Goal: Task Accomplishment & Management: Use online tool/utility

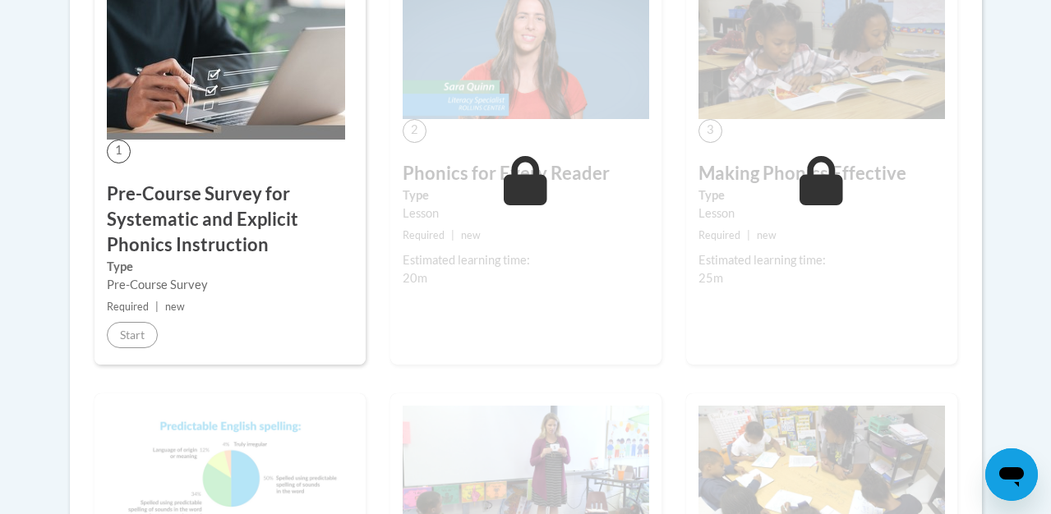
scroll to position [591, 0]
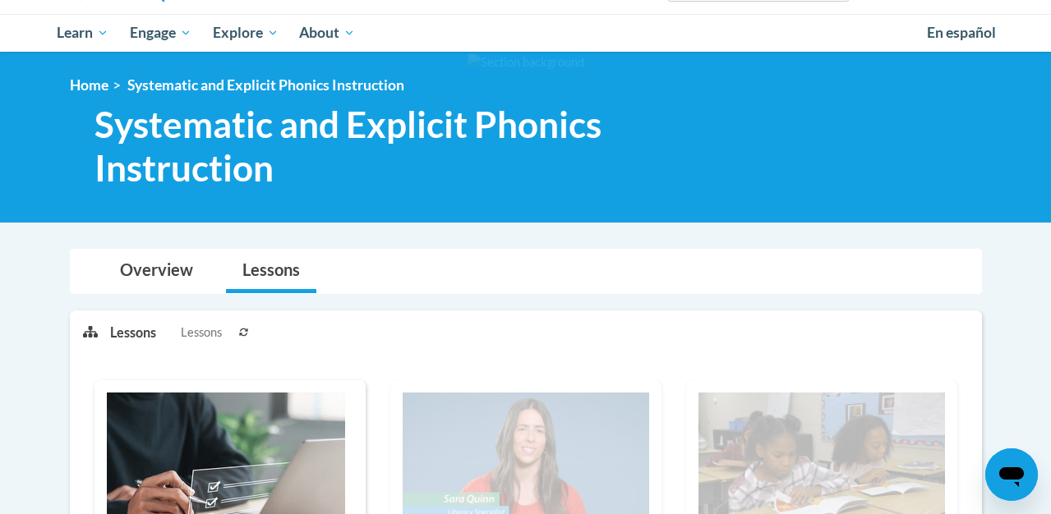
scroll to position [118, 0]
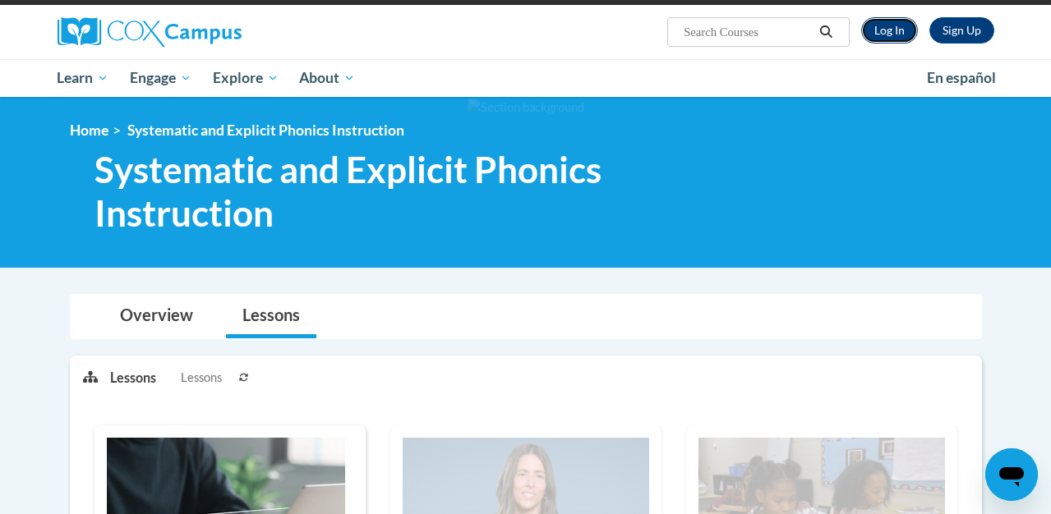
click at [891, 30] on link "Log In" at bounding box center [889, 30] width 57 height 26
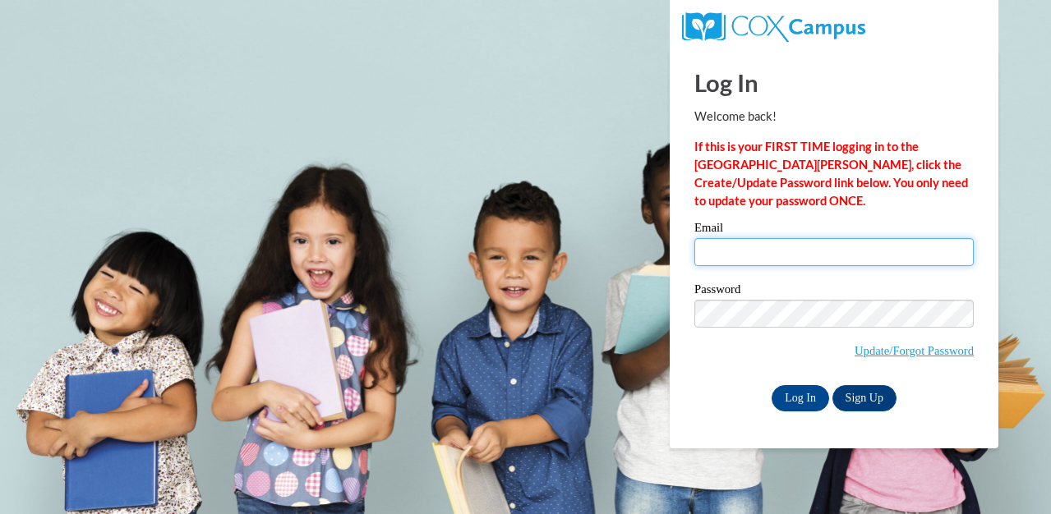
click at [800, 256] on input "Email" at bounding box center [833, 252] width 279 height 28
type input "ccsims@gmail.com"
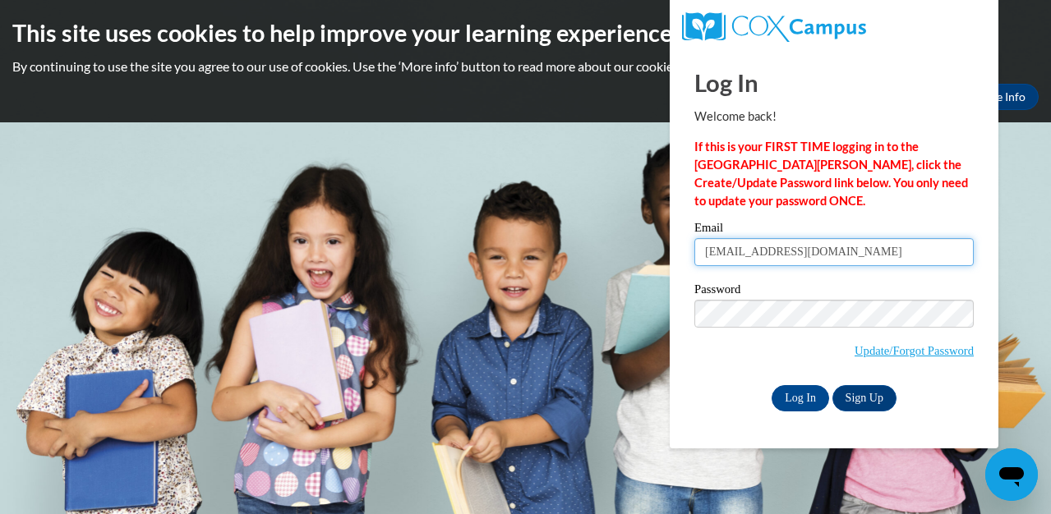
click at [818, 256] on input "ccsims@gmail.com" at bounding box center [833, 252] width 279 height 28
type input "csims2@swarthmore.edu"
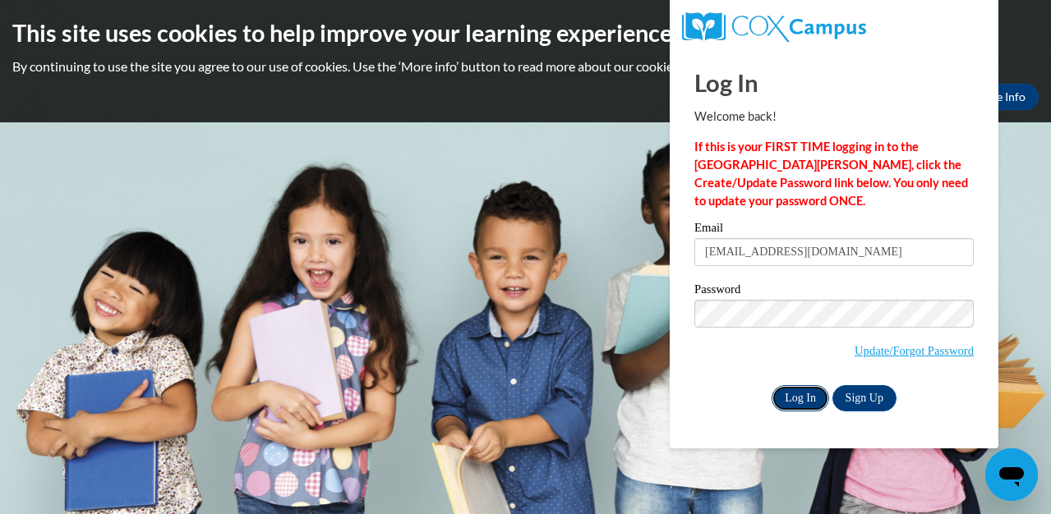
click at [791, 400] on input "Log In" at bounding box center [801, 398] width 58 height 26
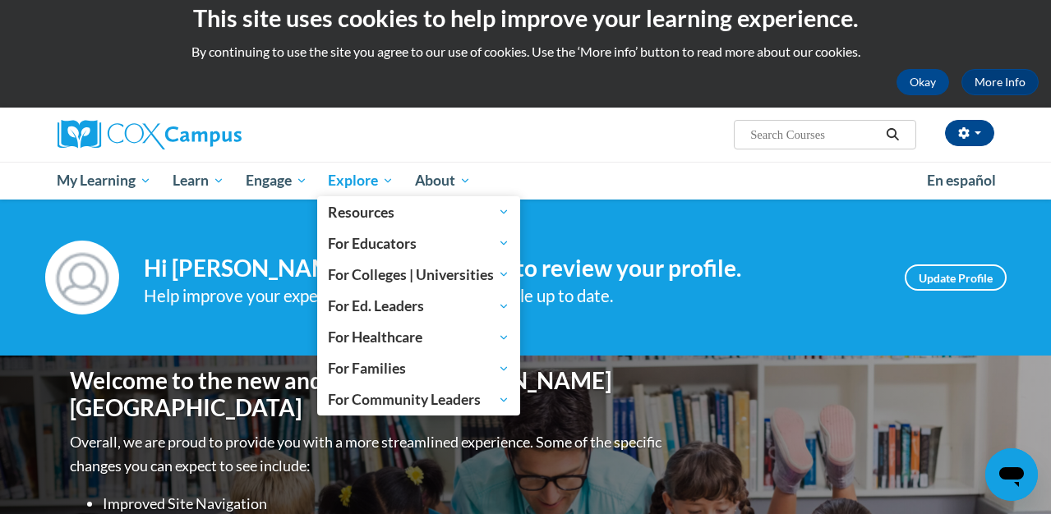
scroll to position [2, 0]
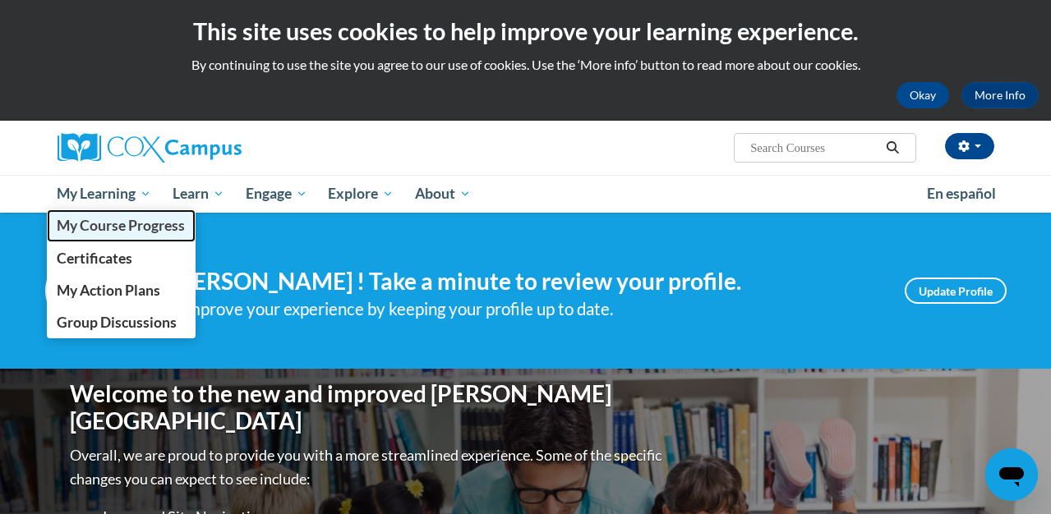
click at [107, 228] on span "My Course Progress" at bounding box center [121, 225] width 128 height 17
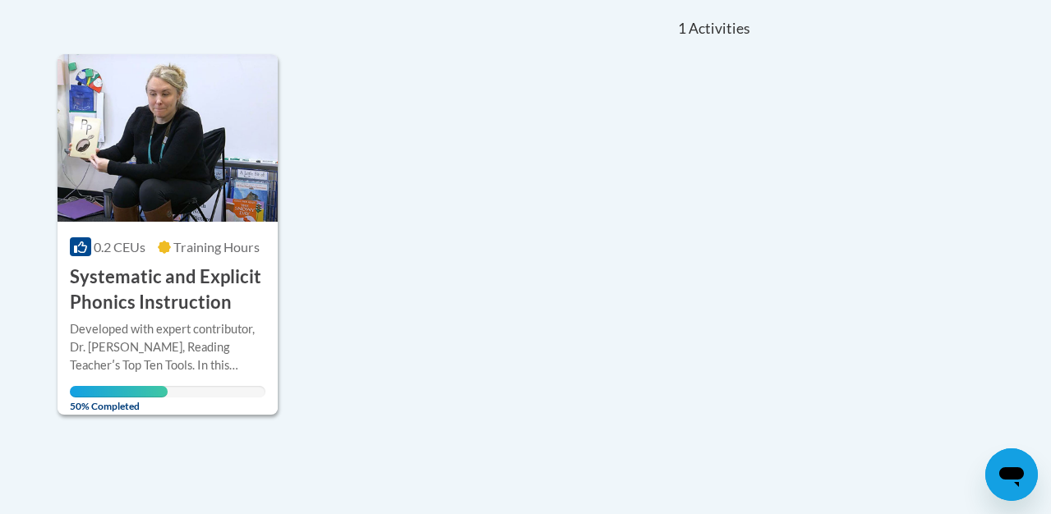
scroll to position [368, 0]
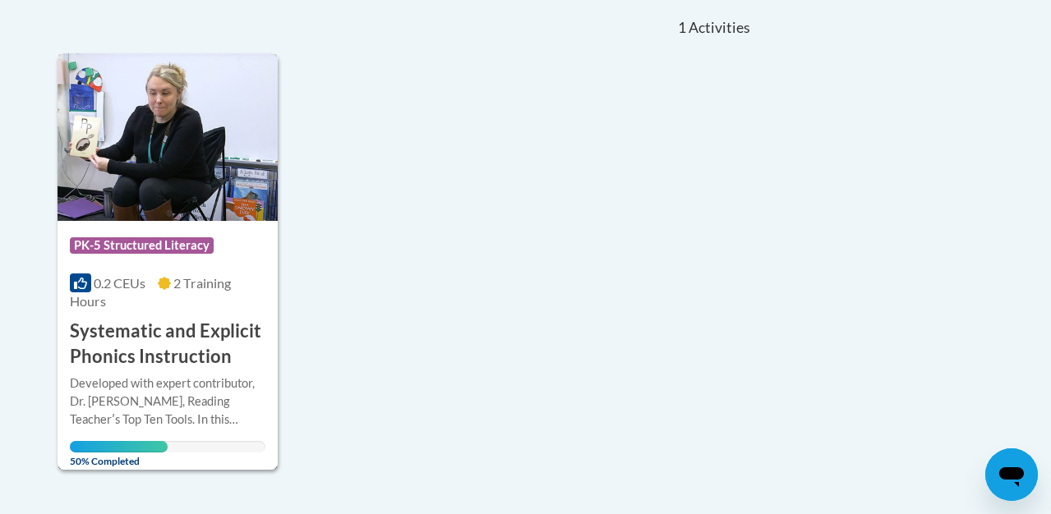
click at [169, 175] on img at bounding box center [168, 137] width 220 height 168
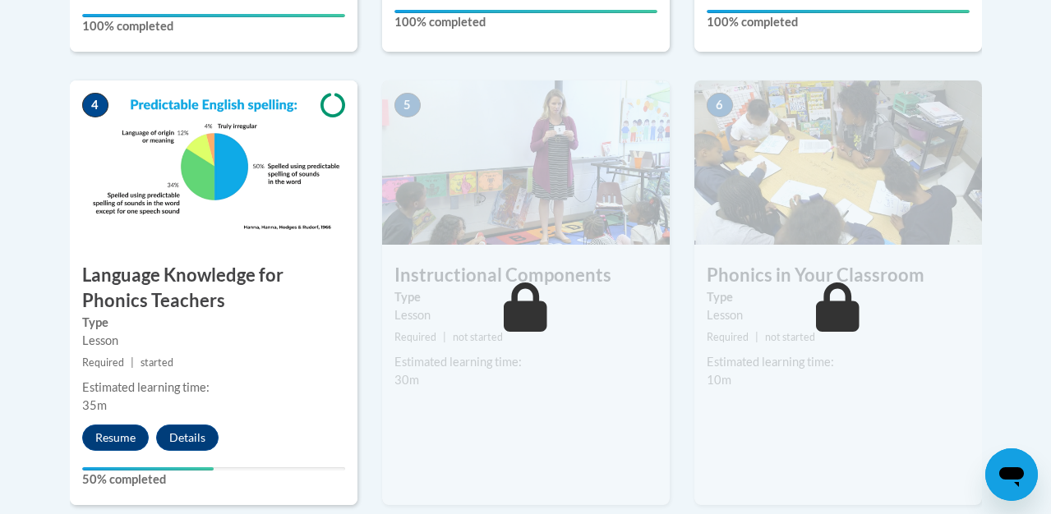
scroll to position [943, 0]
click at [118, 436] on button "Resume" at bounding box center [115, 437] width 67 height 26
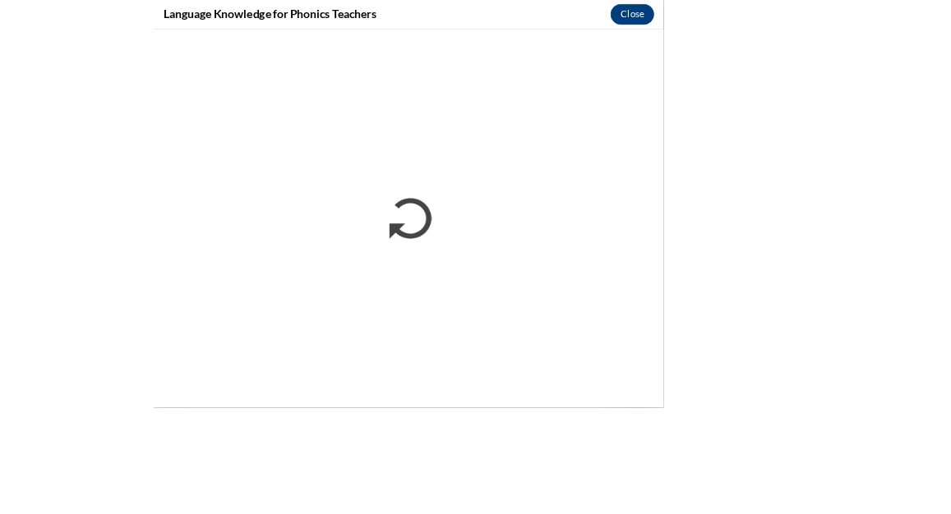
scroll to position [866, 0]
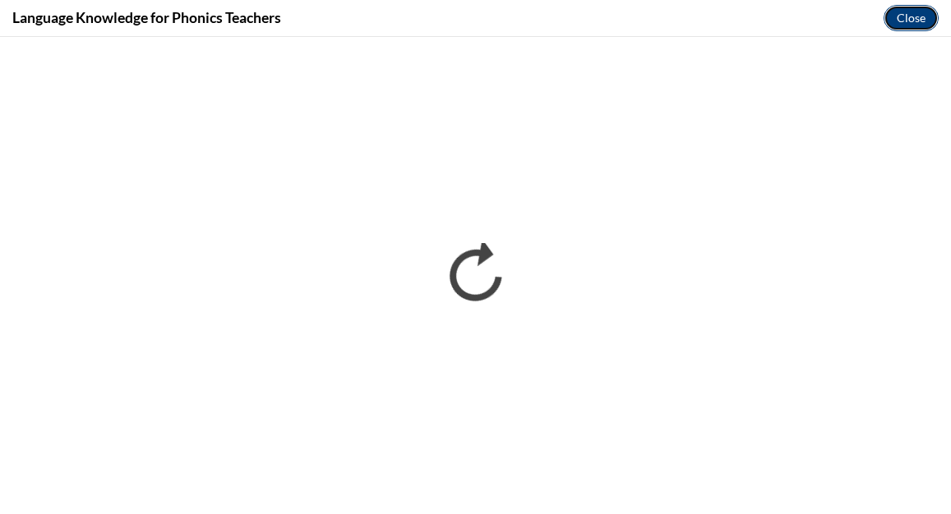
click at [914, 16] on button "Close" at bounding box center [910, 18] width 55 height 26
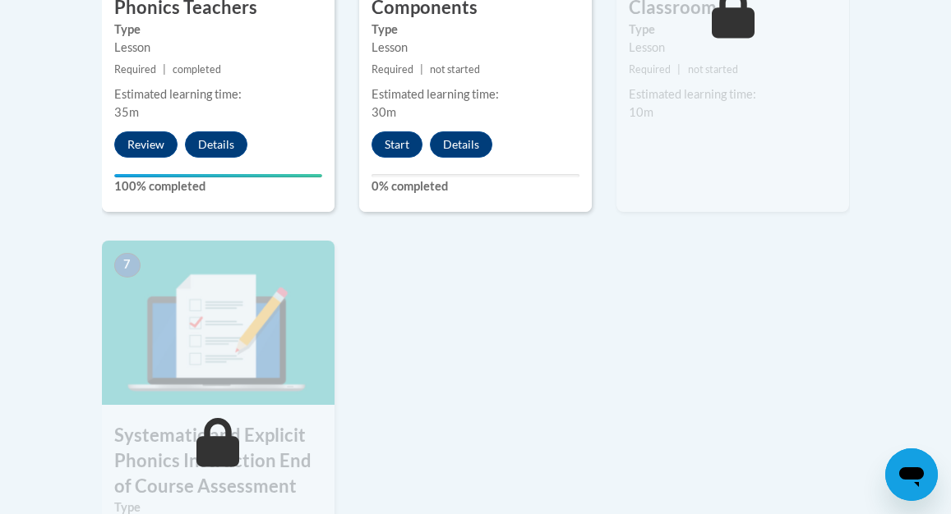
scroll to position [1141, 0]
